Goal: Task Accomplishment & Management: Manage account settings

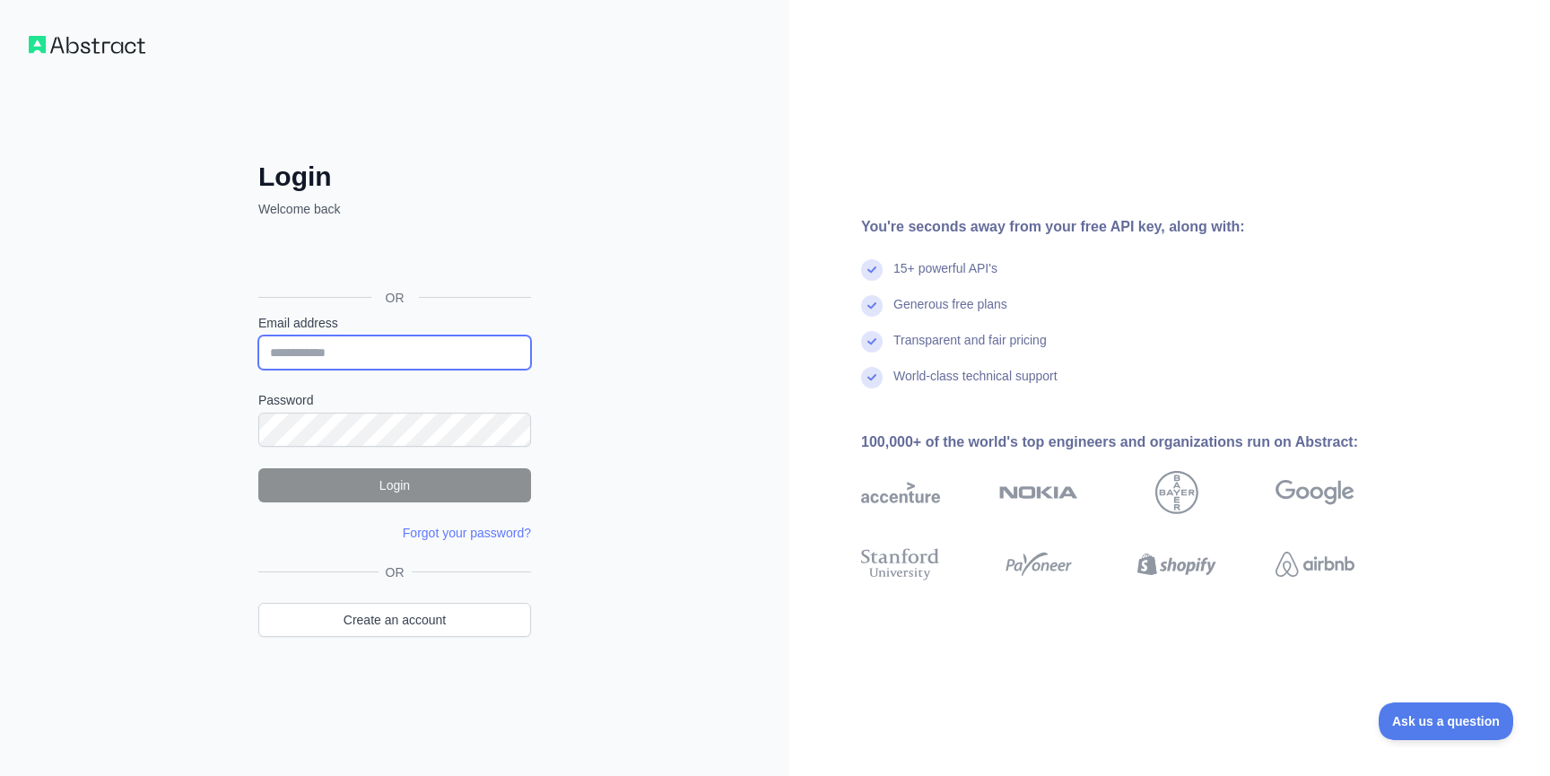
click at [368, 346] on input "Email address" at bounding box center [394, 352] width 273 height 34
type input "**********"
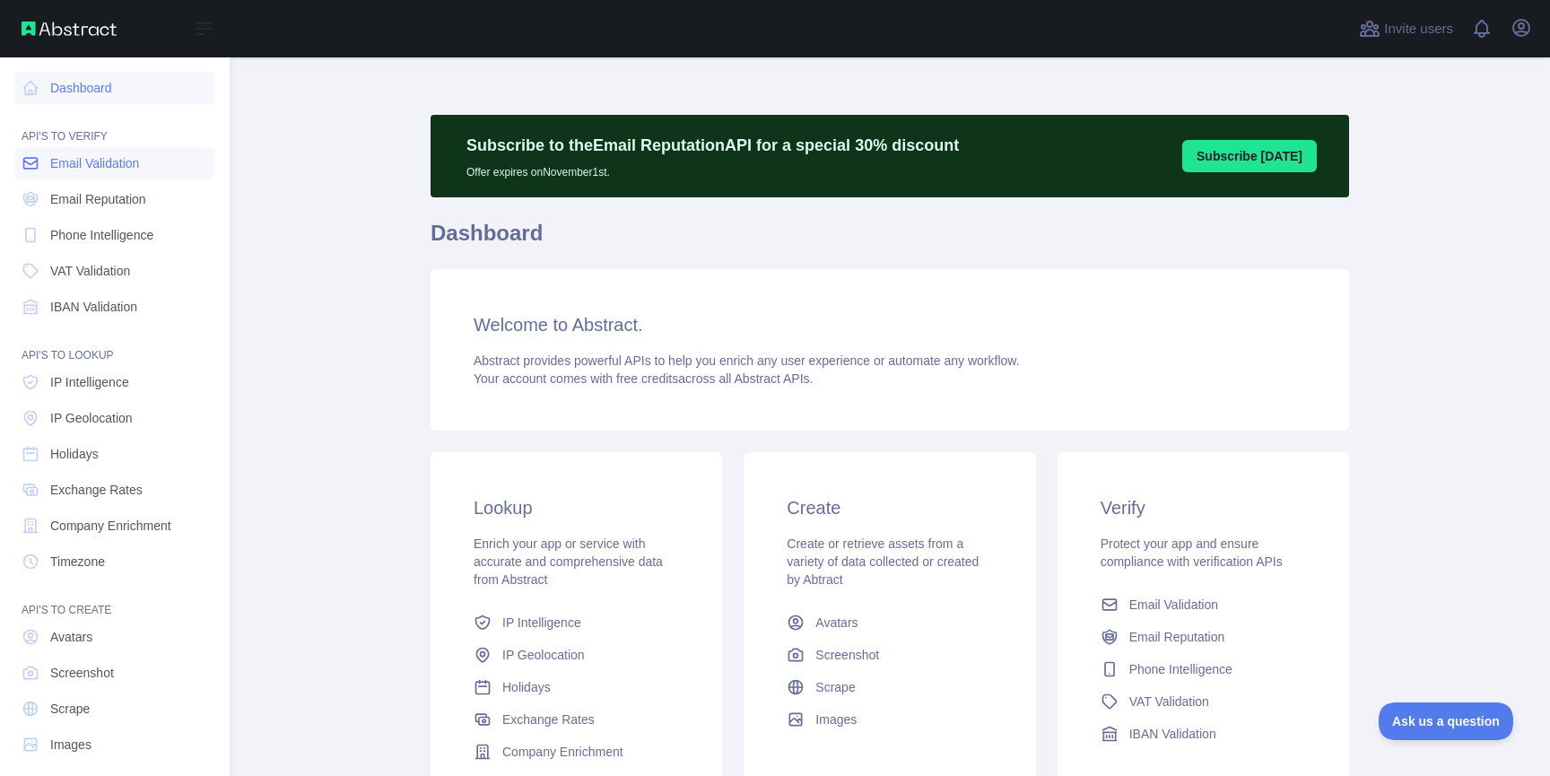
click at [80, 161] on span "Email Validation" at bounding box center [94, 163] width 89 height 18
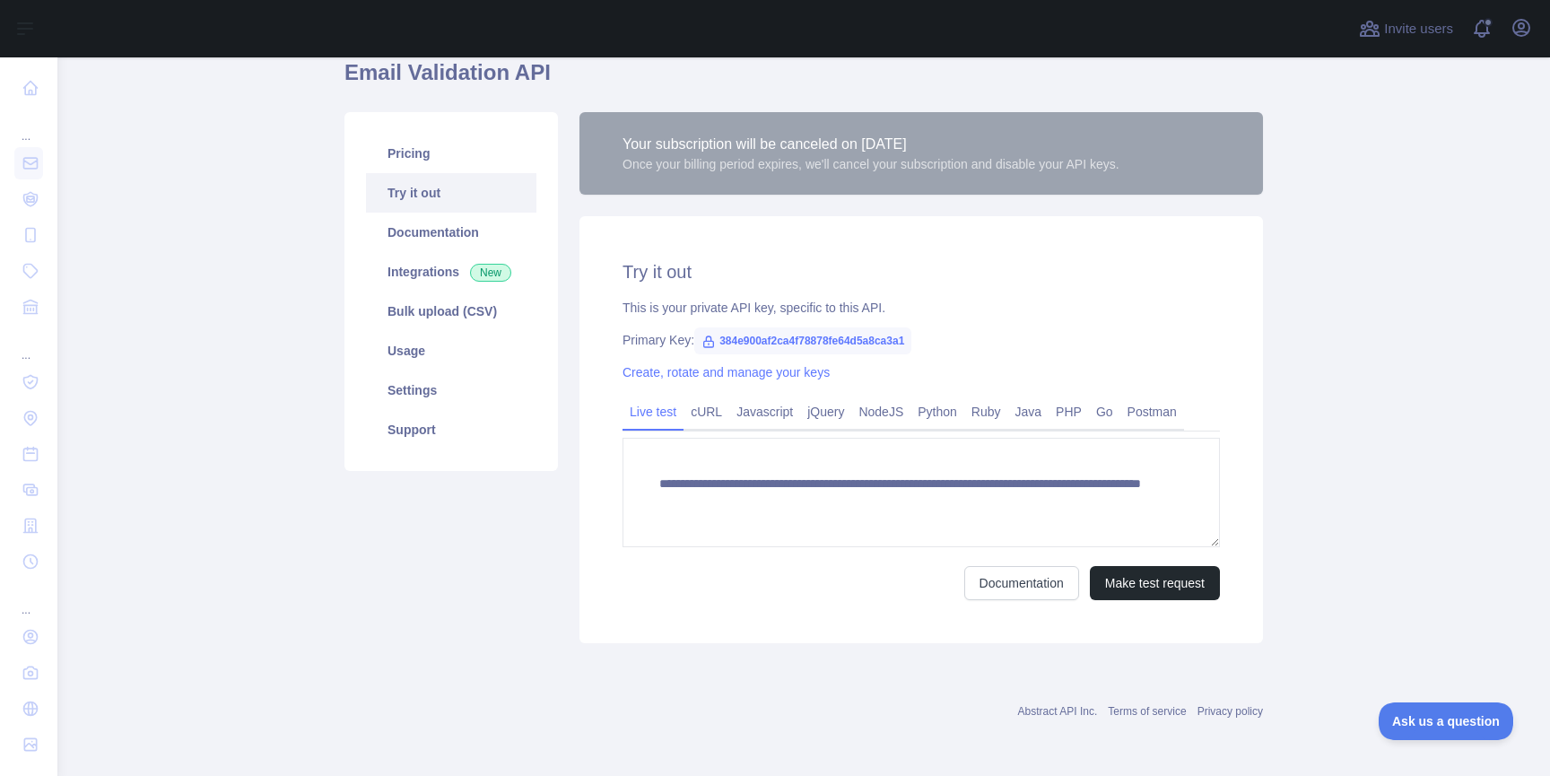
scroll to position [72, 0]
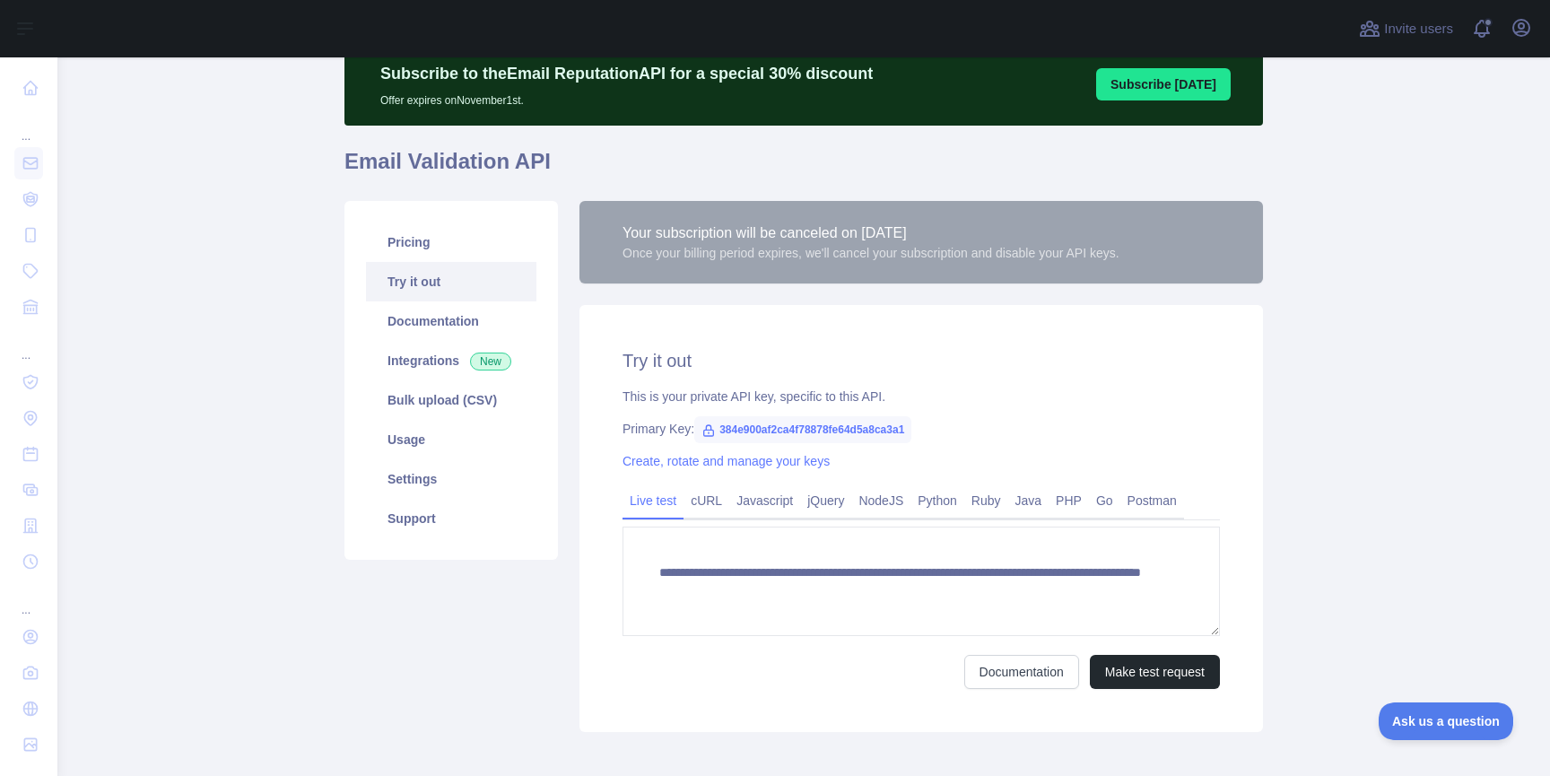
drag, startPoint x: 786, startPoint y: 233, endPoint x: 1096, endPoint y: 233, distance: 310.4
click at [1096, 233] on div "Your subscription will be canceled on October 28, 2025" at bounding box center [870, 233] width 497 height 22
drag, startPoint x: 615, startPoint y: 256, endPoint x: 1098, endPoint y: 256, distance: 482.6
click at [1096, 256] on div "Your subscription will be canceled on October 28, 2025 Once your billing period…" at bounding box center [920, 242] width 683 height 83
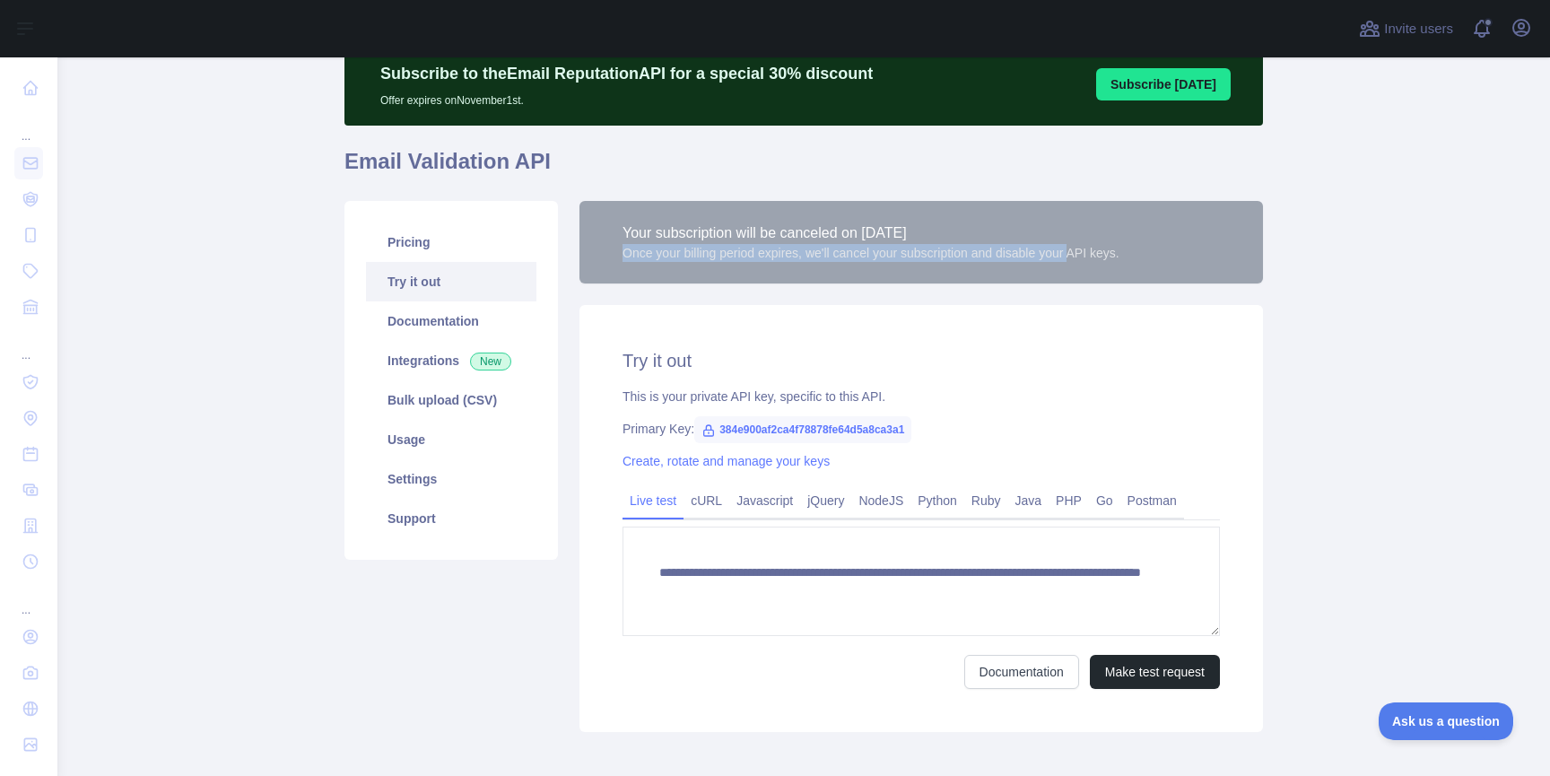
click at [1098, 256] on div "Once your billing period expires, we'll cancel your subscription and disable yo…" at bounding box center [870, 253] width 497 height 18
drag, startPoint x: 816, startPoint y: 253, endPoint x: 1254, endPoint y: 253, distance: 437.7
click at [1254, 253] on div "Your subscription will be canceled on October 28, 2025 Once your billing period…" at bounding box center [920, 242] width 683 height 83
click at [1063, 256] on div "Once your billing period expires, we'll cancel your subscription and disable yo…" at bounding box center [870, 253] width 497 height 18
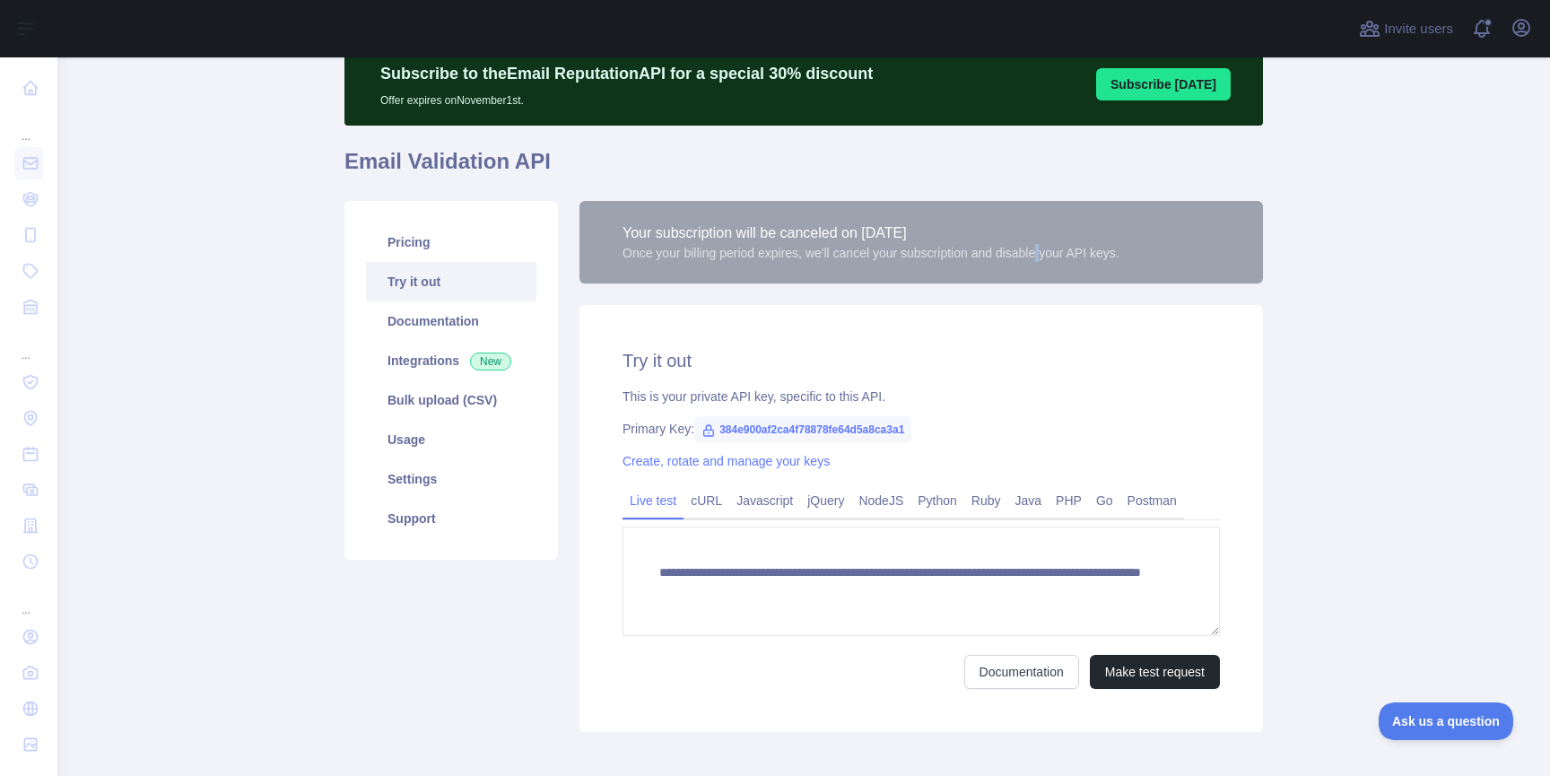
click at [1063, 256] on div "Once your billing period expires, we'll cancel your subscription and disable yo…" at bounding box center [870, 253] width 497 height 18
click at [910, 231] on div "Your subscription will be canceled on October 28, 2025" at bounding box center [870, 233] width 497 height 22
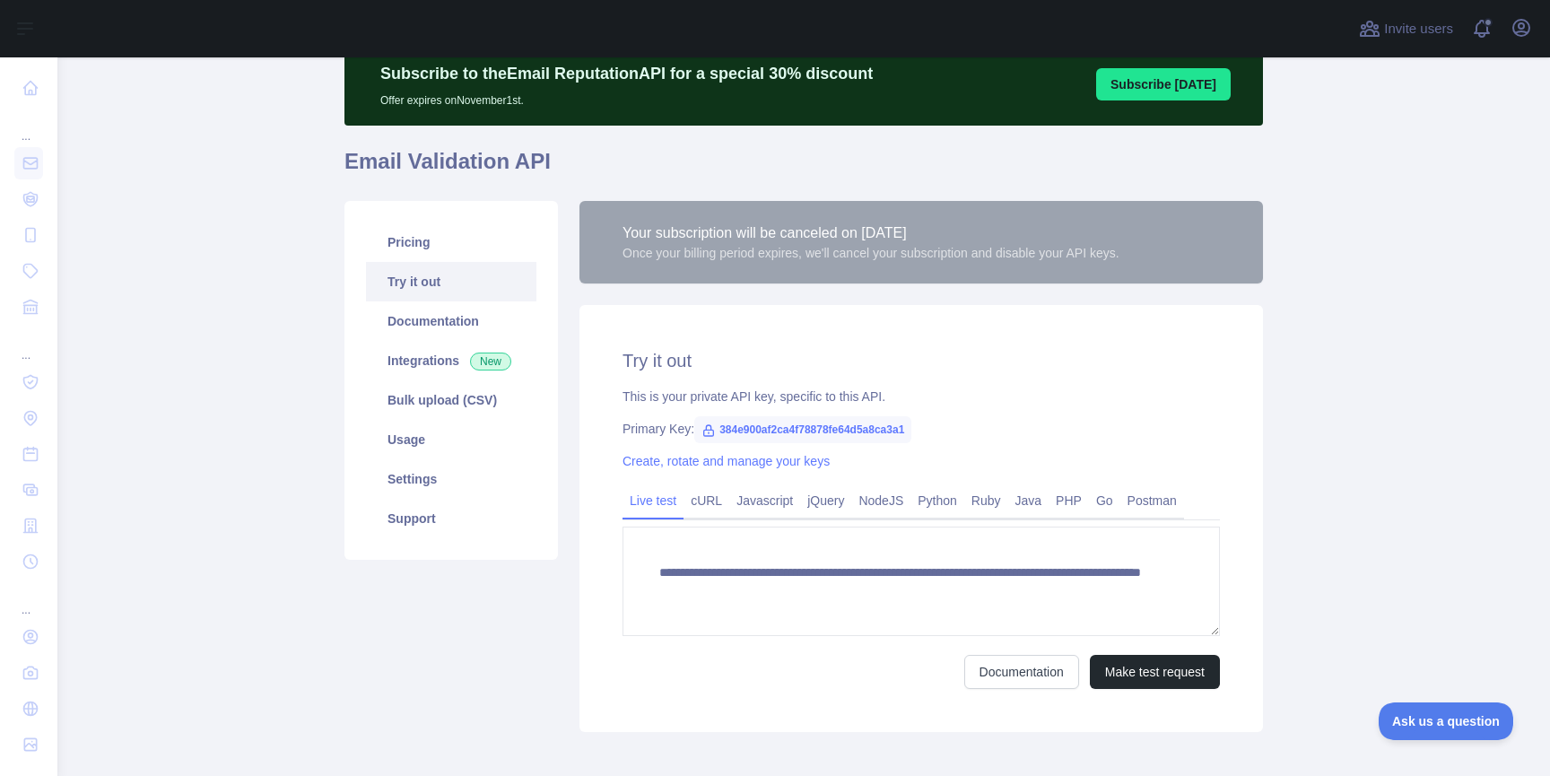
click at [971, 230] on div "Your subscription will be canceled on October 28, 2025" at bounding box center [870, 233] width 497 height 22
click at [447, 483] on link "Settings" at bounding box center [451, 478] width 170 height 39
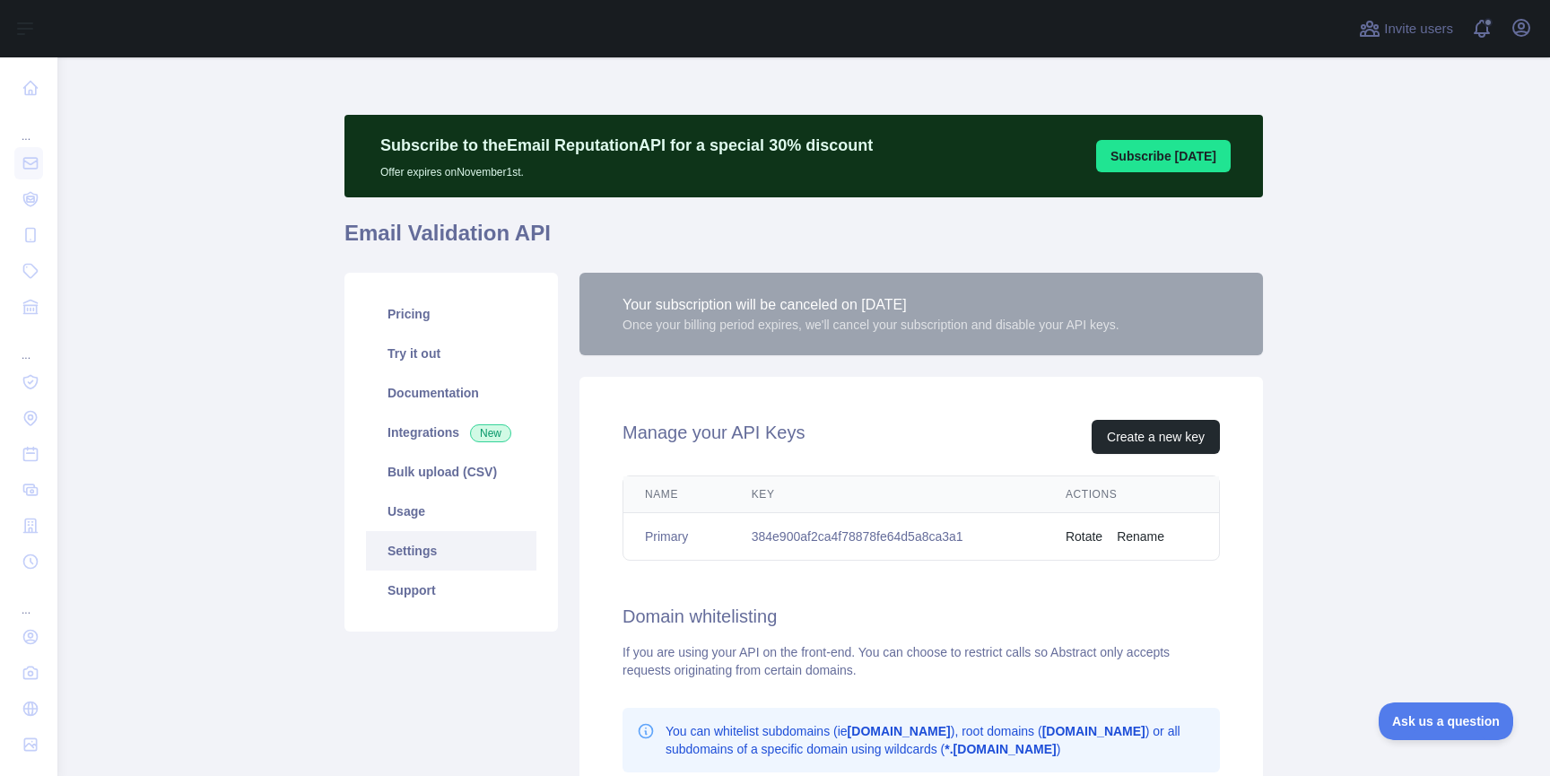
drag, startPoint x: 382, startPoint y: 173, endPoint x: 545, endPoint y: 173, distance: 163.2
click at [544, 173] on p "Offer expires on November 1st." at bounding box center [626, 169] width 492 height 22
click at [545, 173] on p "Offer expires on November 1st." at bounding box center [626, 169] width 492 height 22
click at [426, 595] on link "Support" at bounding box center [451, 589] width 170 height 39
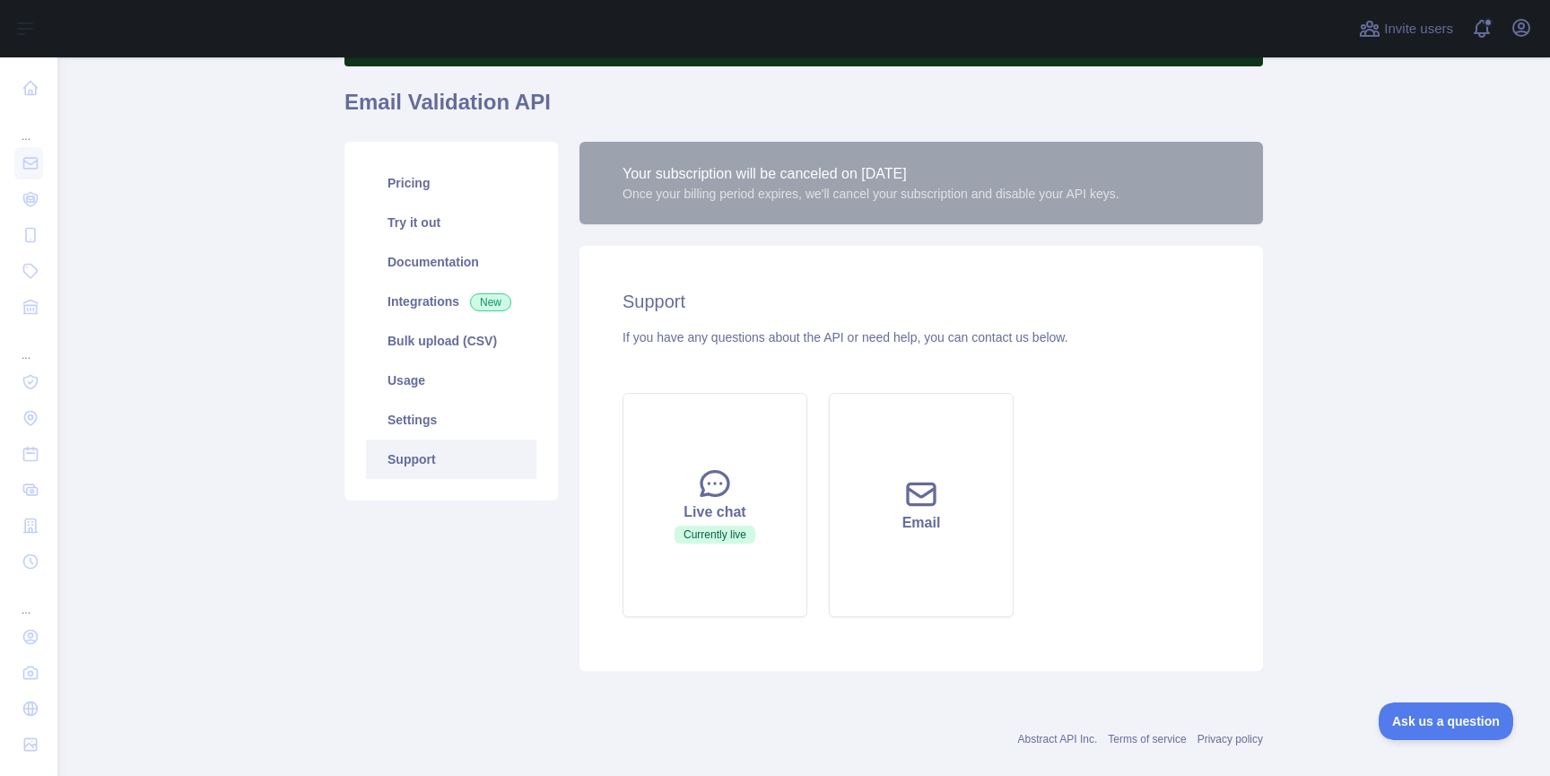
scroll to position [126, 0]
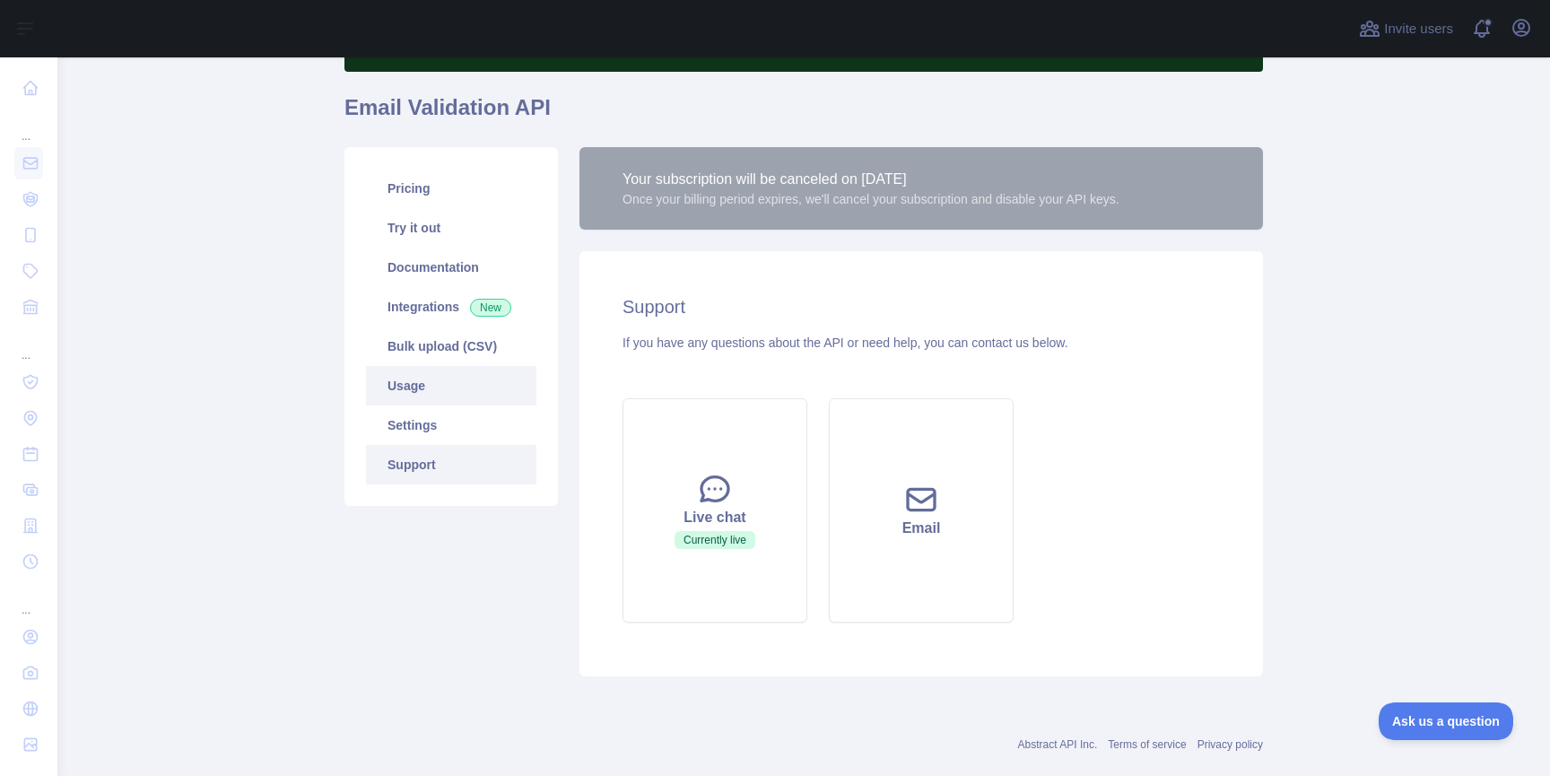
click at [418, 387] on link "Usage" at bounding box center [451, 385] width 170 height 39
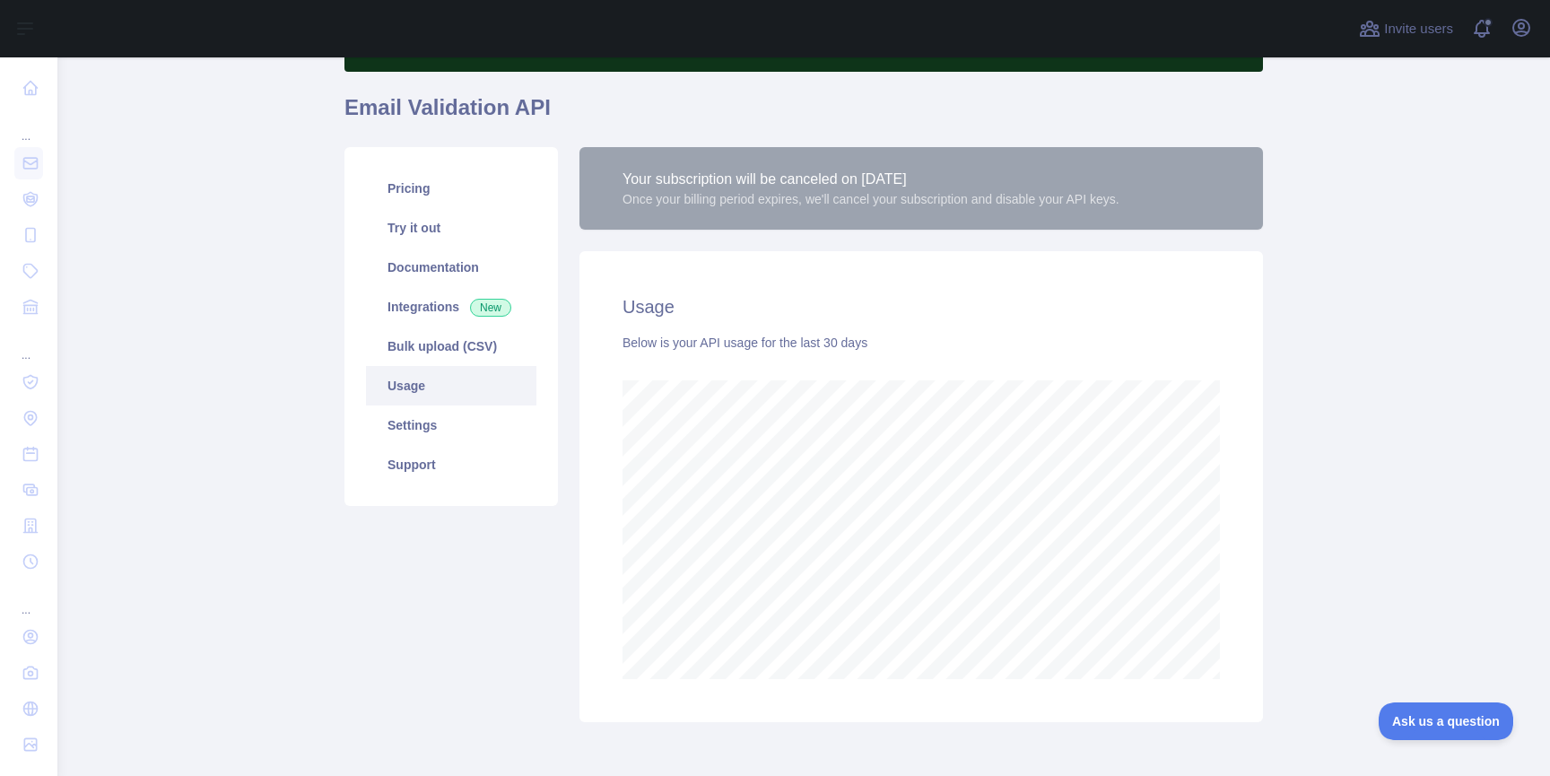
scroll to position [718, 1493]
drag, startPoint x: 665, startPoint y: 188, endPoint x: 1275, endPoint y: 188, distance: 609.9
click at [1275, 188] on main "Subscribe to the Email Reputation API for a special 30 % discount Offer expires…" at bounding box center [803, 416] width 1493 height 718
click at [1528, 35] on icon "button" at bounding box center [1522, 28] width 22 height 22
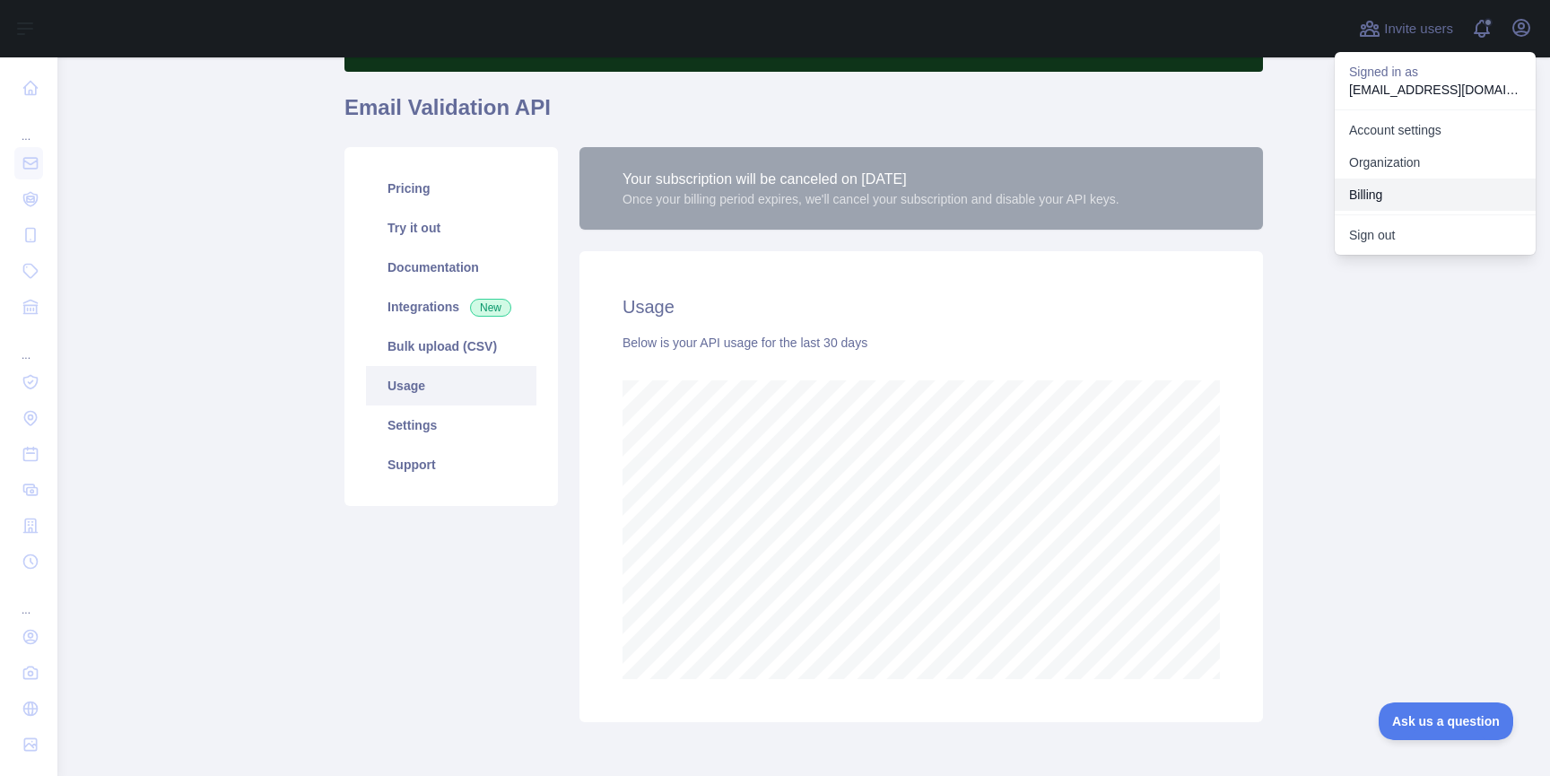
click at [1383, 196] on button "Billing" at bounding box center [1435, 194] width 201 height 32
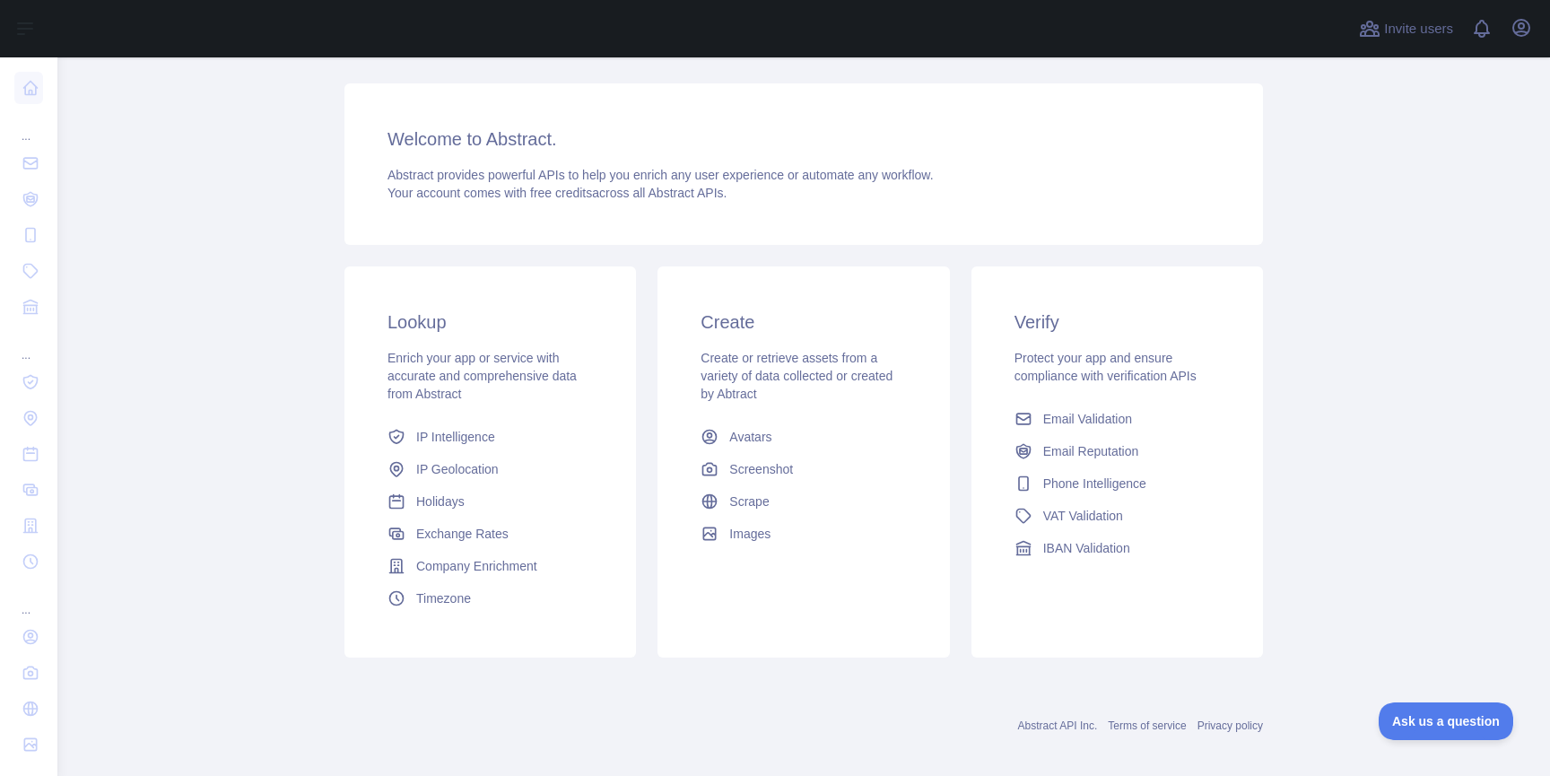
scroll to position [200, 0]
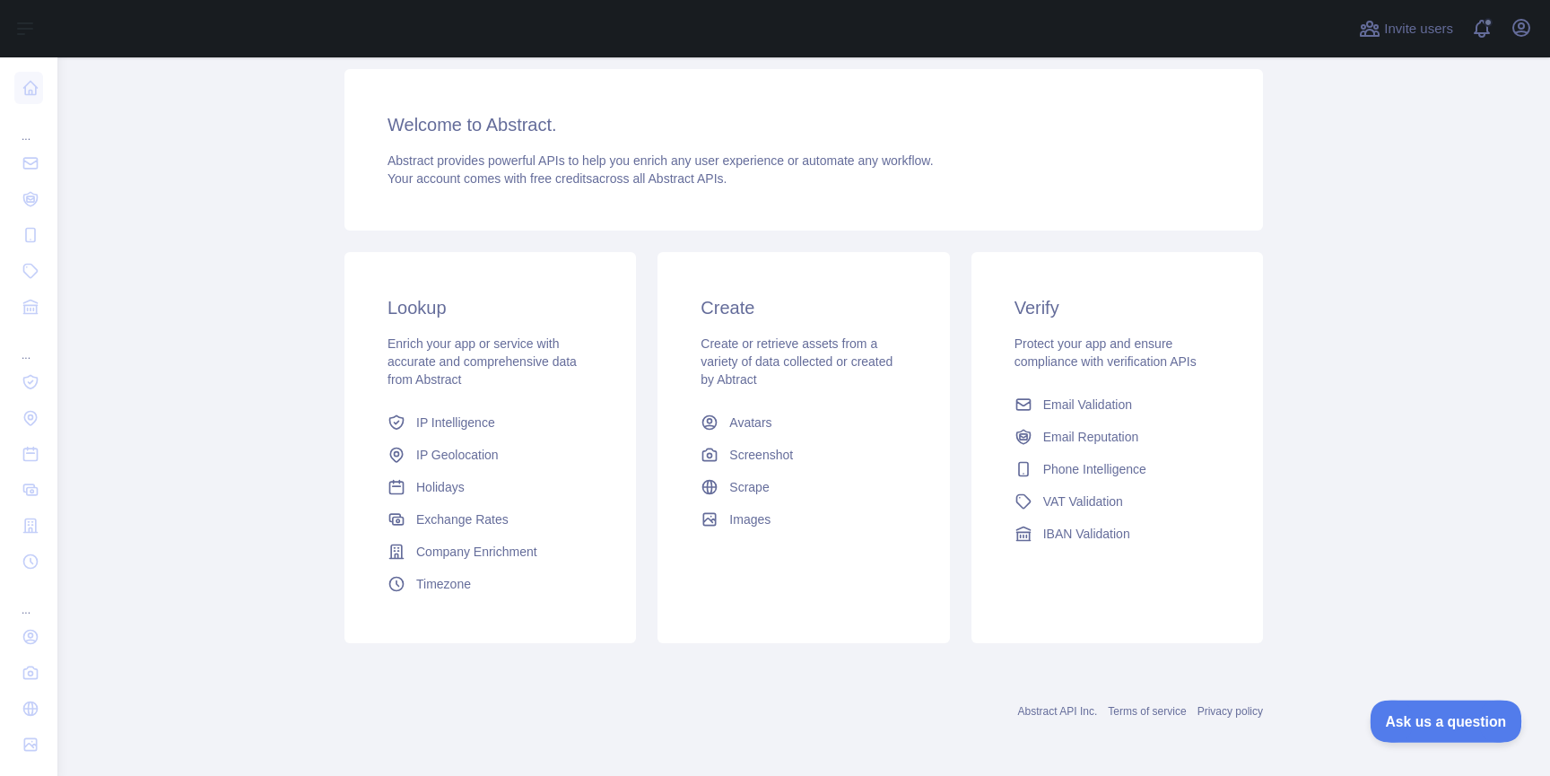
click at [1440, 719] on span "Ask us a question" at bounding box center [1437, 718] width 135 height 13
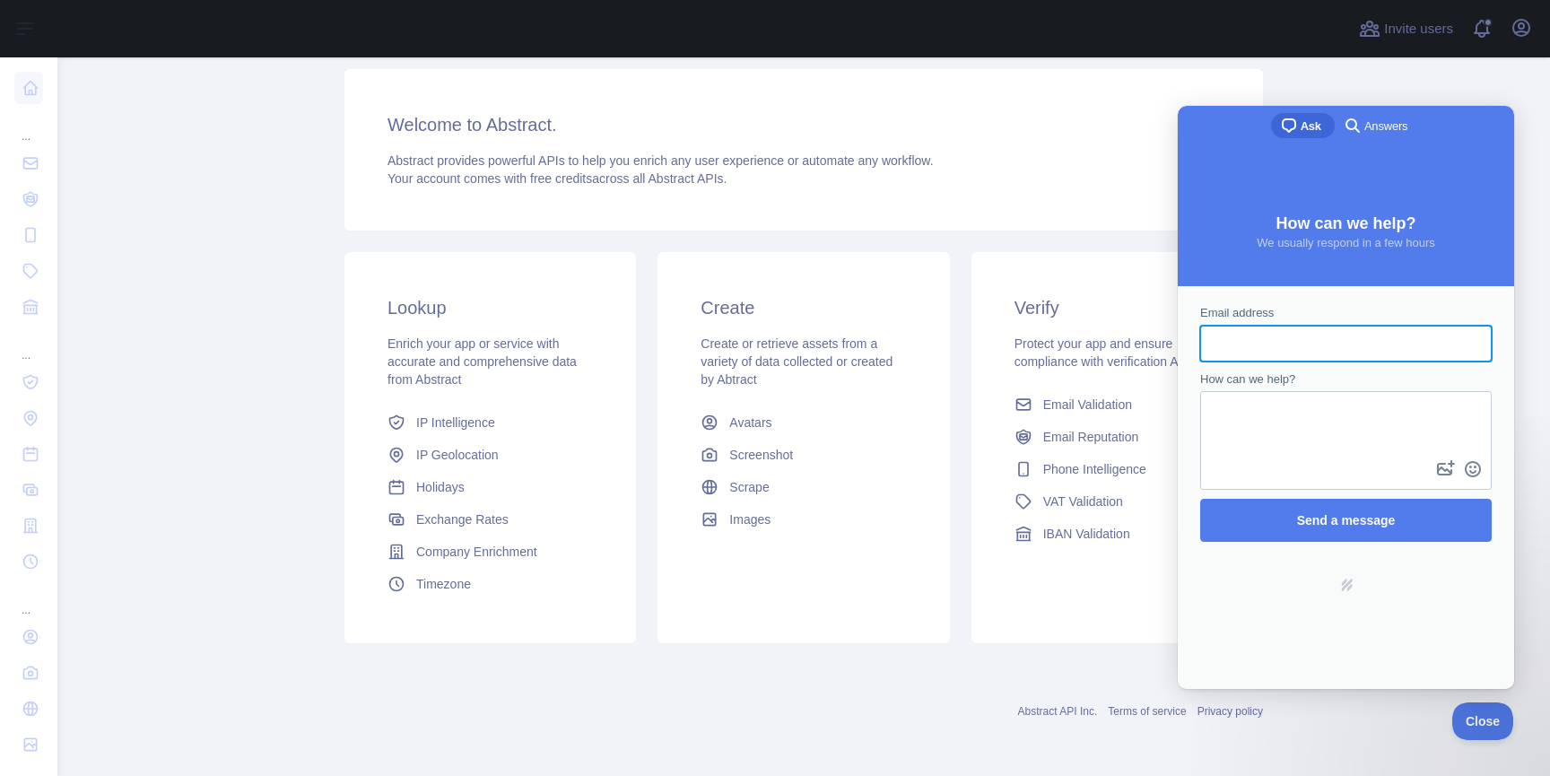
scroll to position [0, 0]
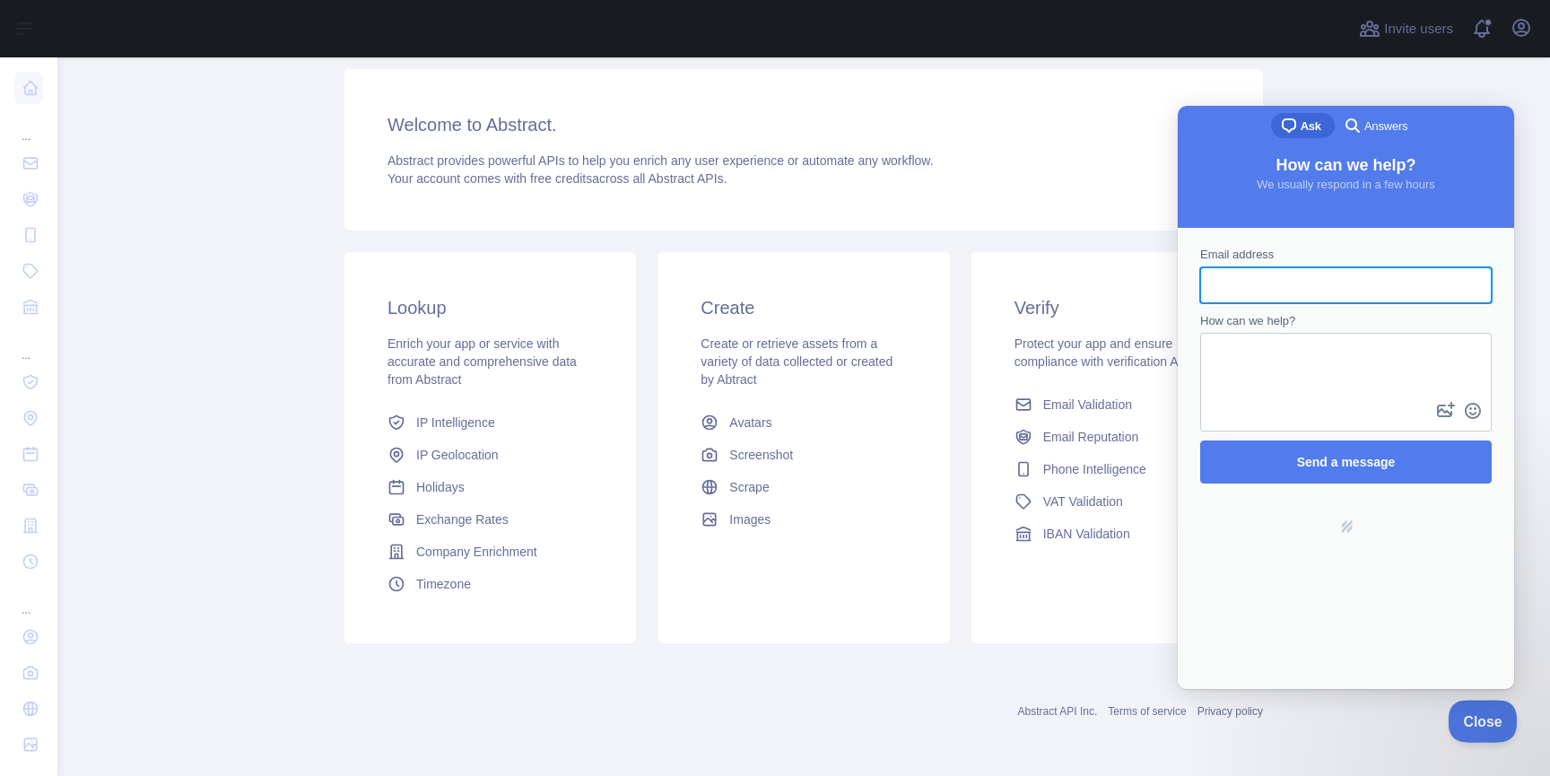
click at [1484, 717] on span "Close" at bounding box center [1478, 718] width 61 height 13
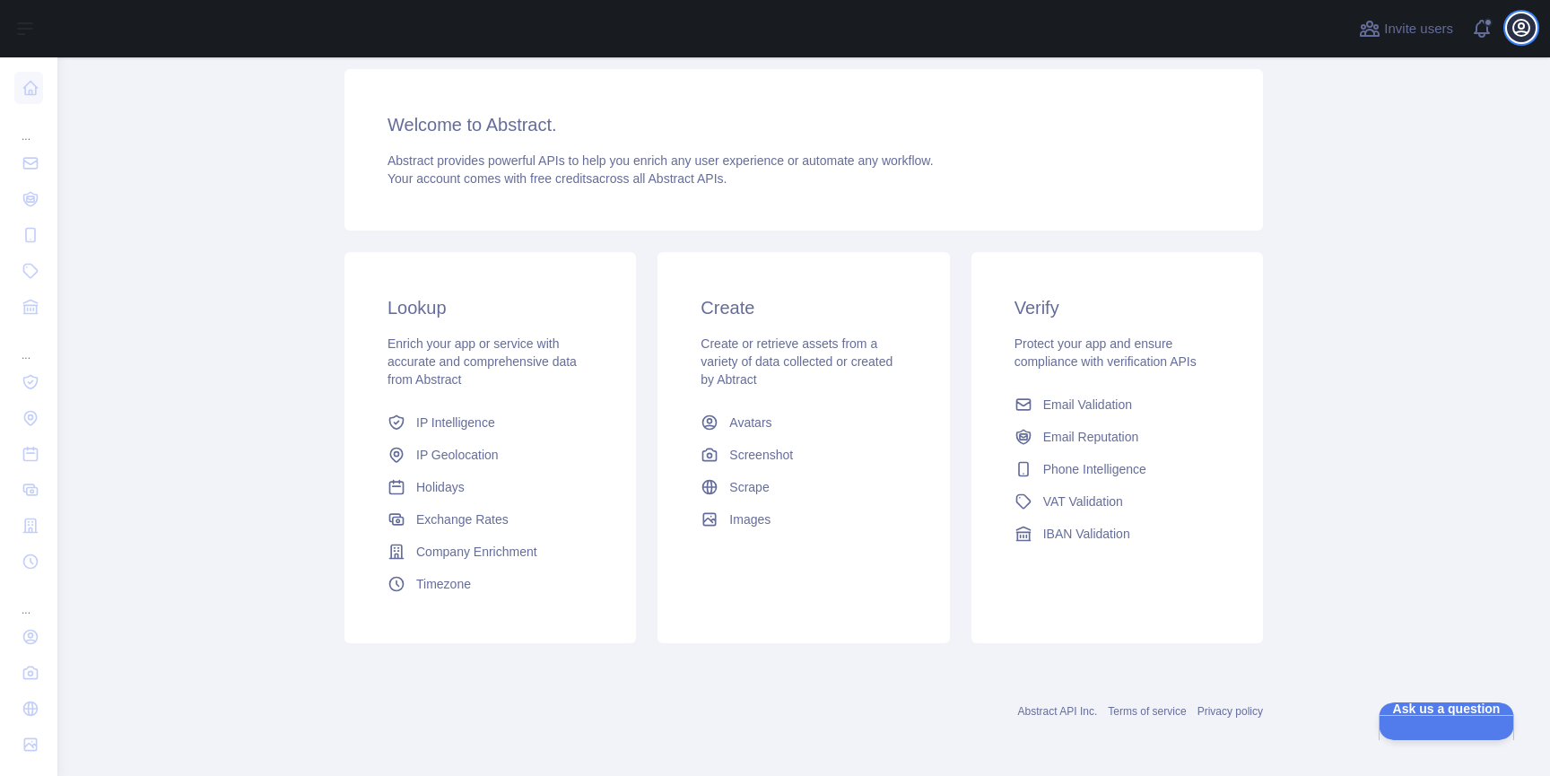
click at [1522, 28] on icon "button" at bounding box center [1521, 28] width 16 height 16
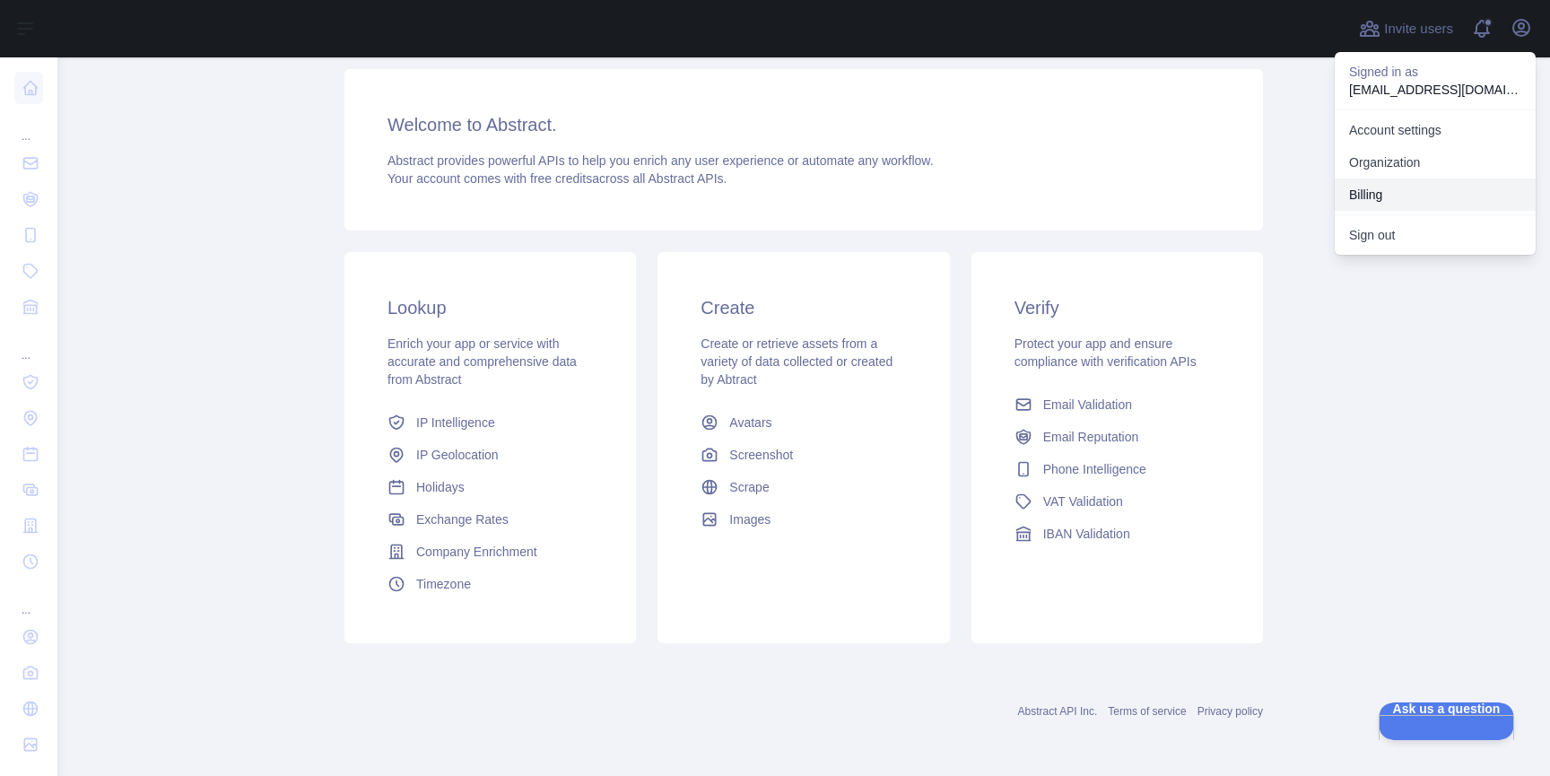
click at [1406, 185] on button "Billing" at bounding box center [1435, 194] width 201 height 32
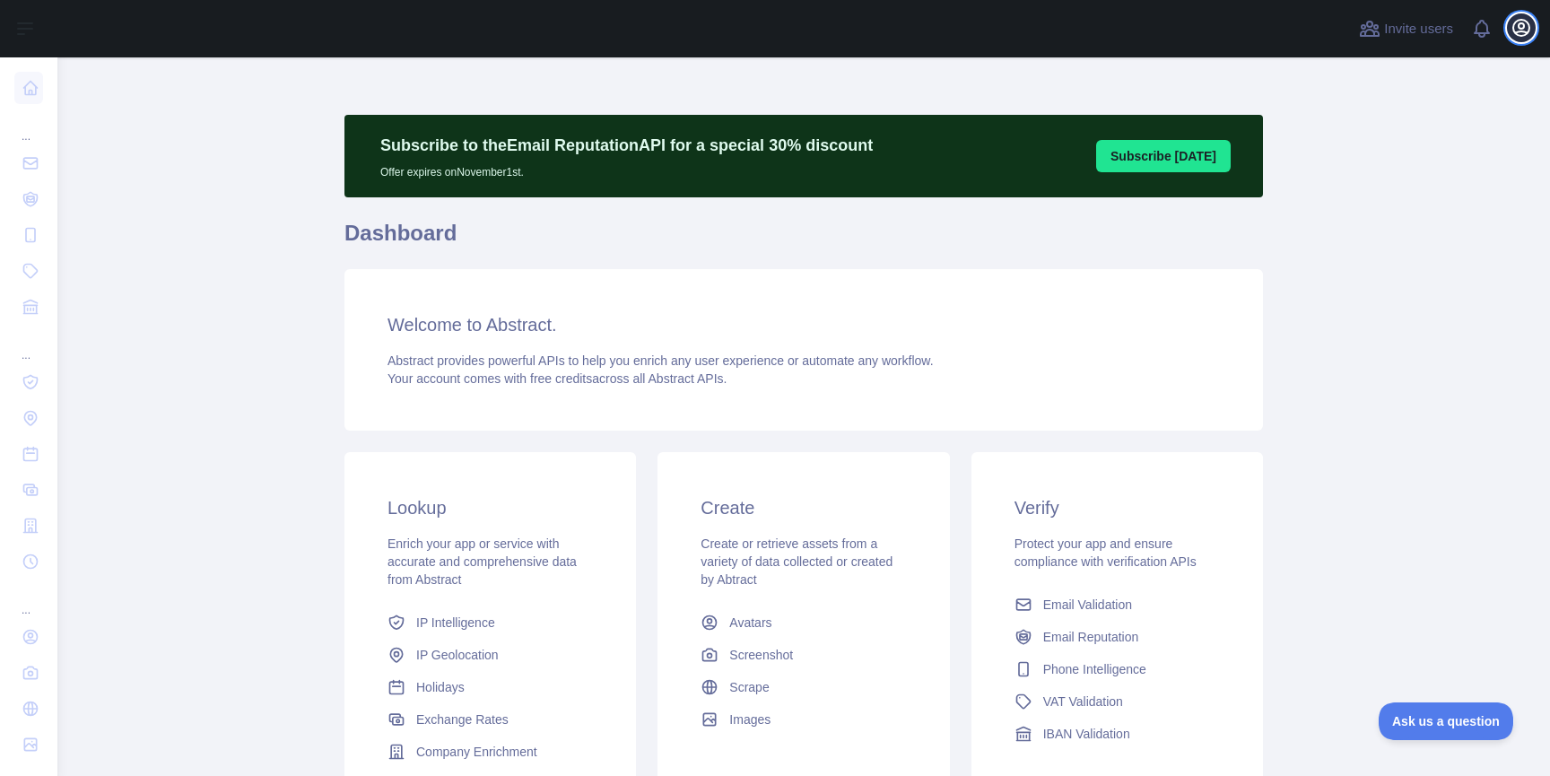
click at [1519, 26] on icon "button" at bounding box center [1521, 28] width 16 height 16
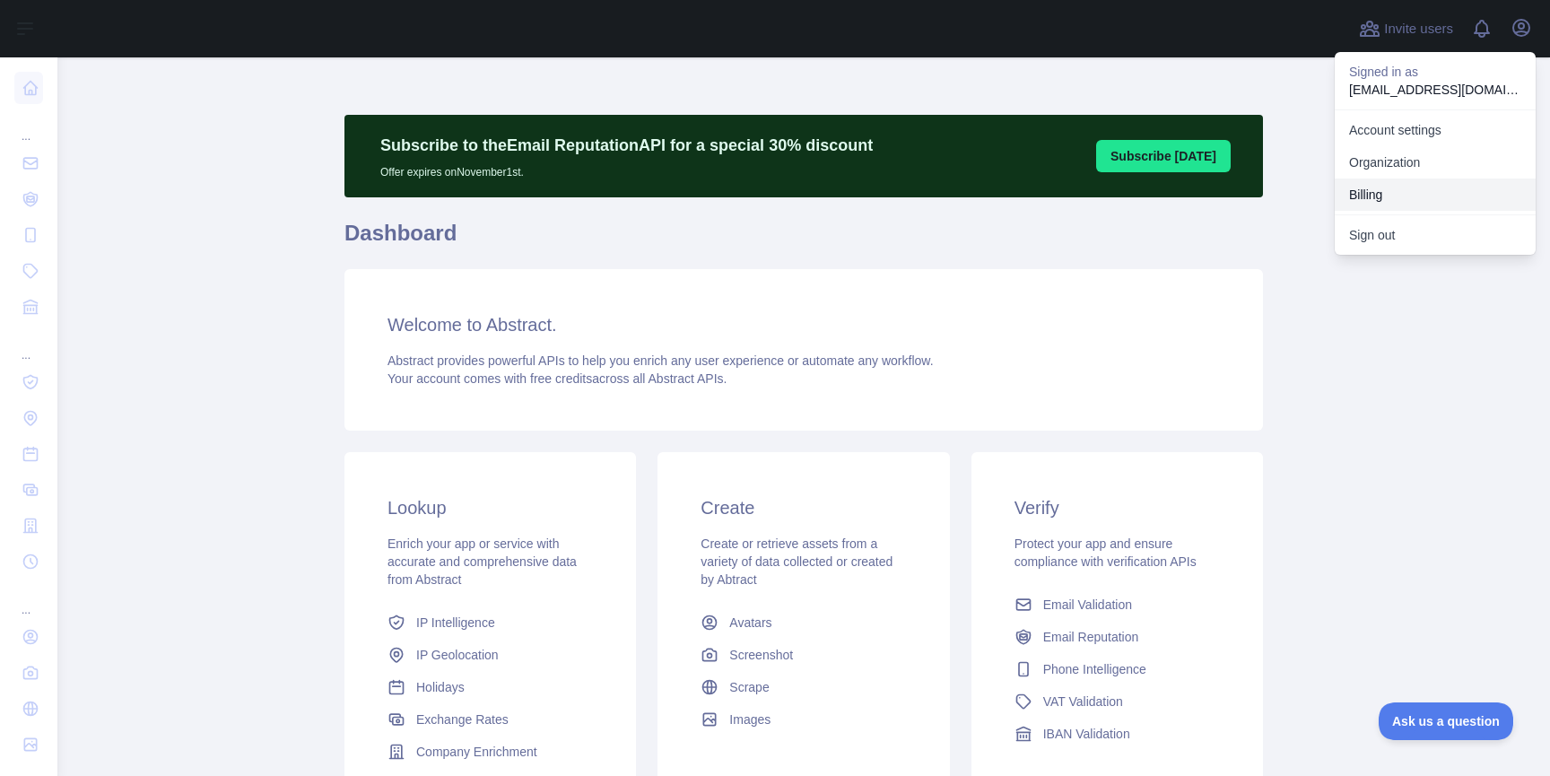
click at [1402, 185] on button "Billing" at bounding box center [1435, 194] width 201 height 32
